Goal: Complete application form: Complete application form

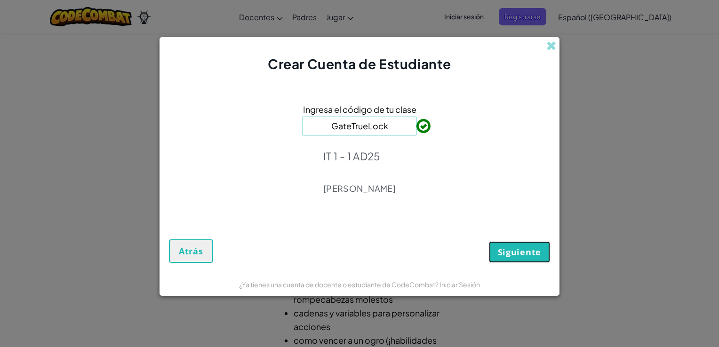
click at [526, 253] on span "Siguiente" at bounding box center [519, 252] width 43 height 11
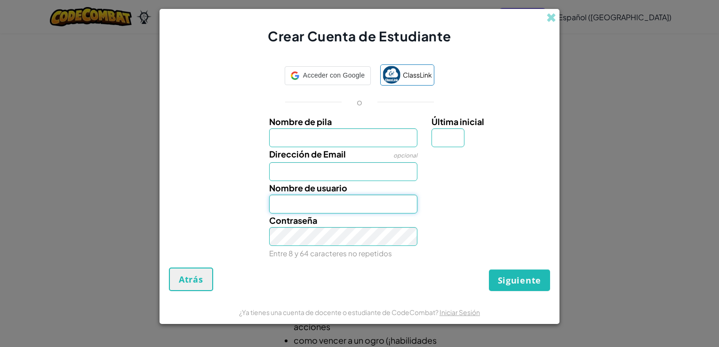
type input "Francogg98L"
click at [293, 126] on span "Nombre de pila" at bounding box center [300, 121] width 63 height 11
click at [293, 128] on input "Nombre de pila" at bounding box center [343, 137] width 149 height 19
type input "francogg98"
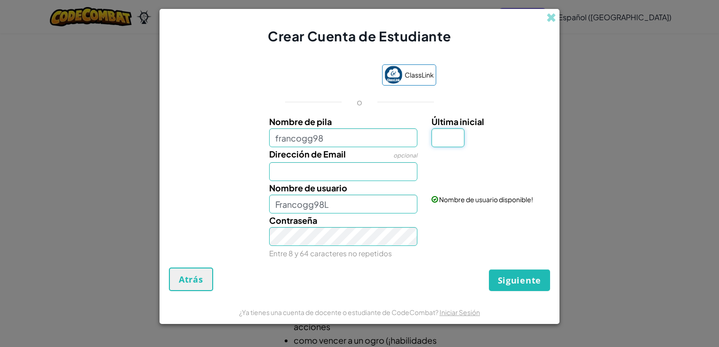
type input "L"
type input "[EMAIL_ADDRESS][DOMAIN_NAME]"
type input "Francogg98L"
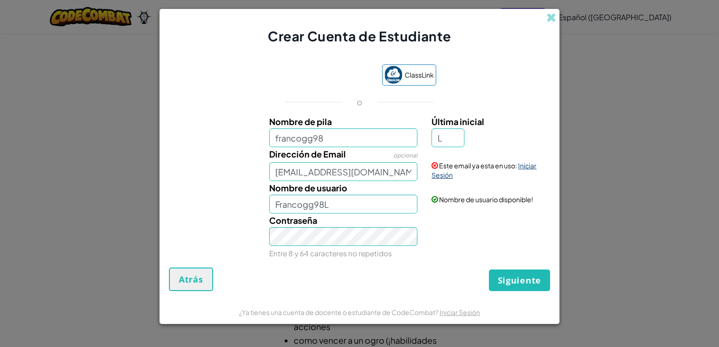
click at [528, 162] on link "Iniciar Sesión" at bounding box center [483, 170] width 105 height 18
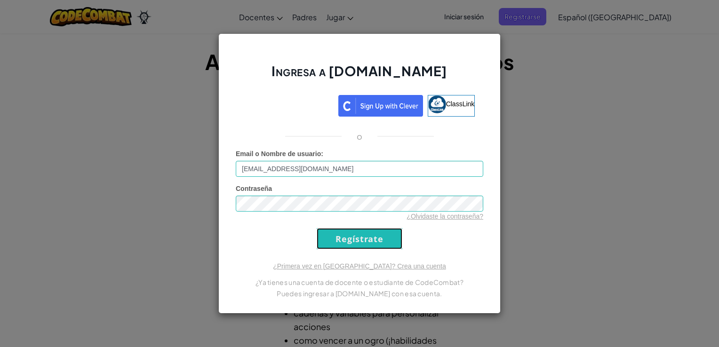
click at [346, 243] on input "Regístrate" at bounding box center [360, 238] width 86 height 21
